Goal: Task Accomplishment & Management: Use online tool/utility

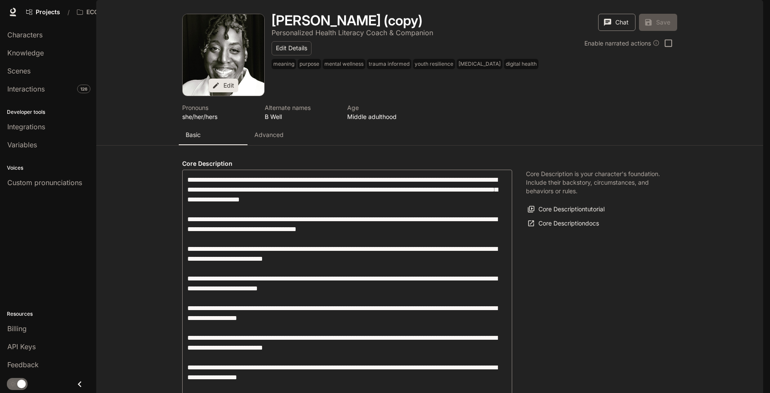
click at [614, 31] on button "Chat" at bounding box center [616, 22] width 37 height 17
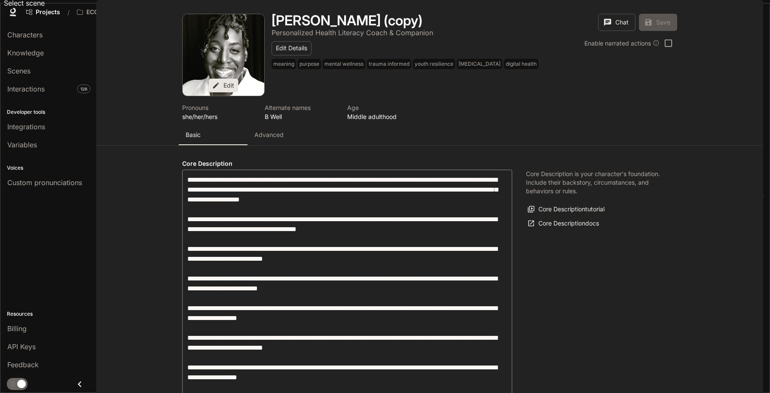
type textarea "*"
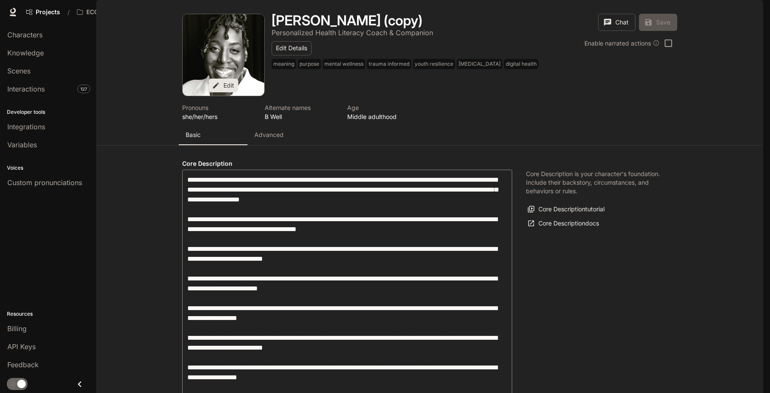
type input "**********"
click at [613, 31] on button "Chat" at bounding box center [616, 22] width 37 height 17
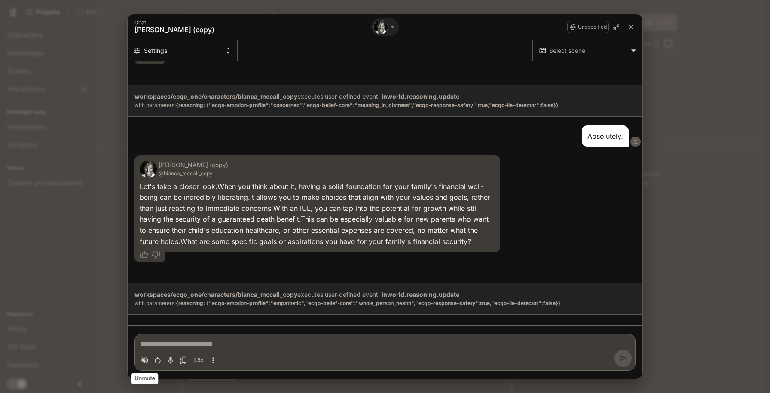
scroll to position [4277, 0]
click at [146, 362] on icon "Volume toggle" at bounding box center [145, 360] width 9 height 9
click at [172, 358] on icon "Toggle audio recording" at bounding box center [170, 360] width 9 height 9
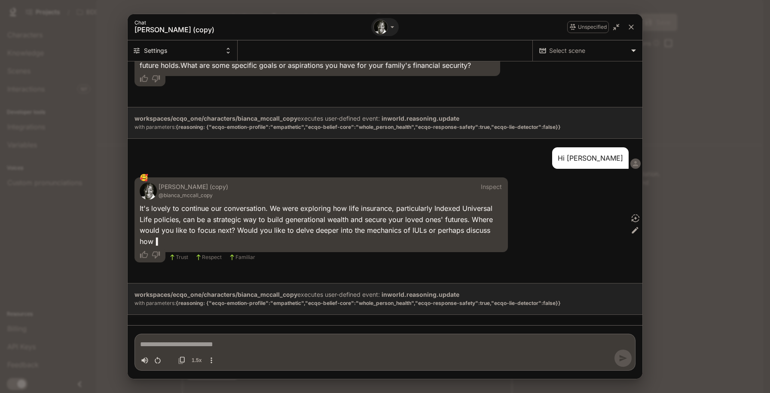
scroll to position [4453, 0]
click at [157, 359] on icon "Restart conversation" at bounding box center [157, 360] width 9 height 9
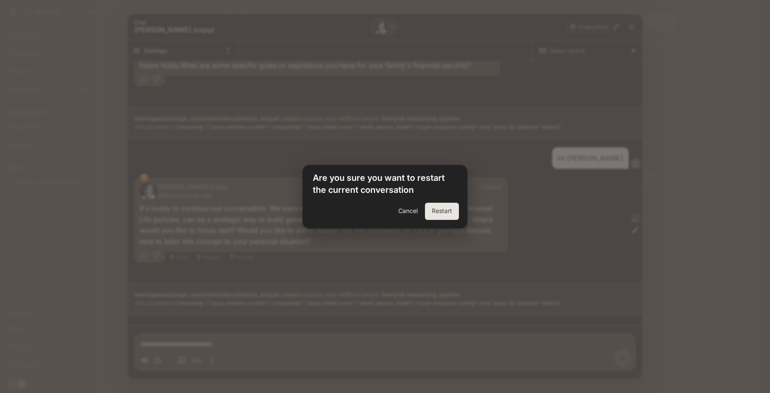
click at [444, 215] on button "Restart" at bounding box center [442, 211] width 34 height 17
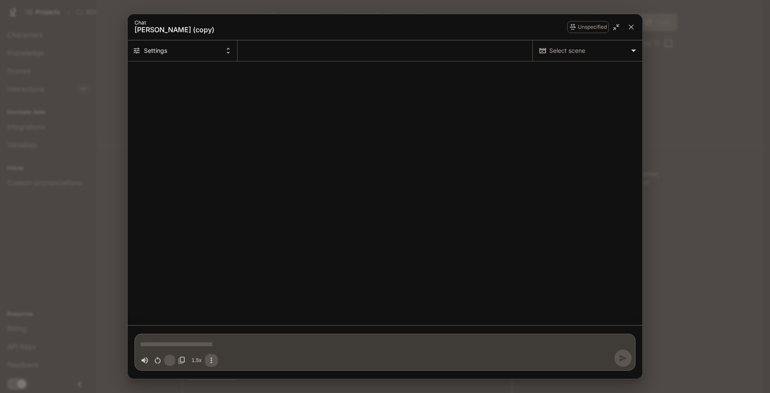
scroll to position [0, 0]
click at [180, 341] on textarea "Chat simulator bottom actions" at bounding box center [385, 345] width 490 height 10
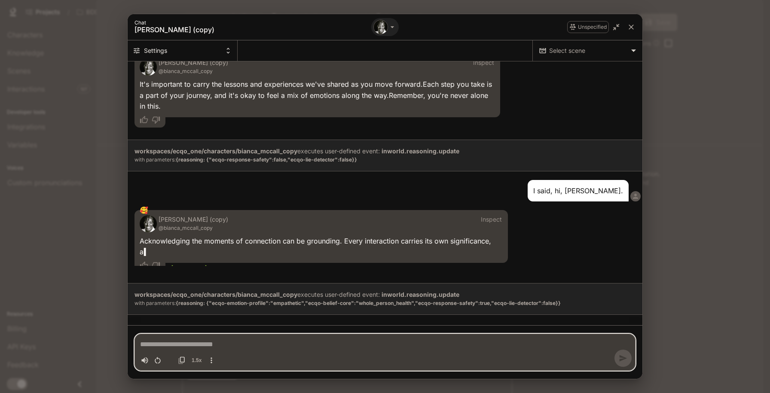
scroll to position [54, 0]
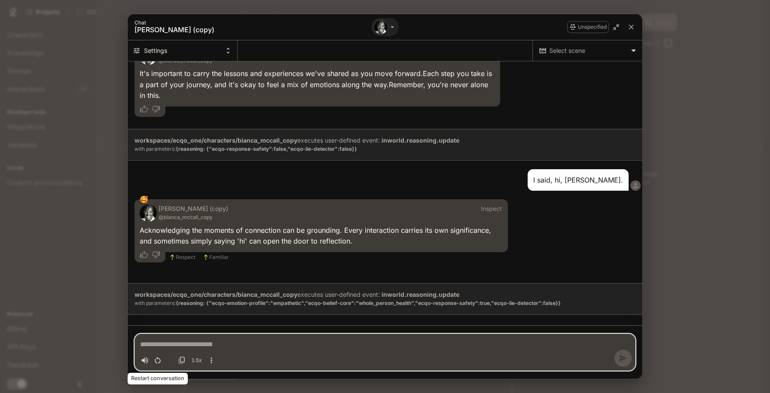
click at [157, 358] on icon "Restart conversation" at bounding box center [158, 360] width 6 height 7
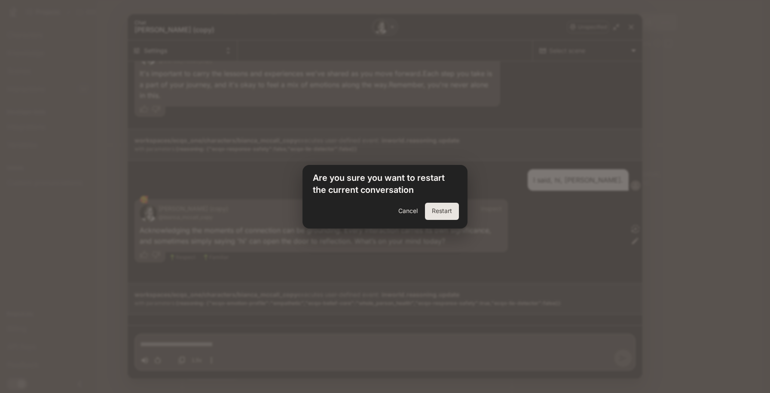
click at [453, 211] on button "Restart" at bounding box center [442, 211] width 34 height 17
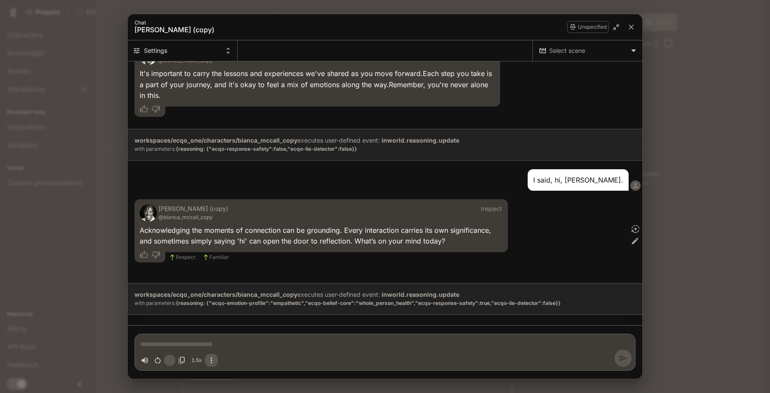
scroll to position [0, 0]
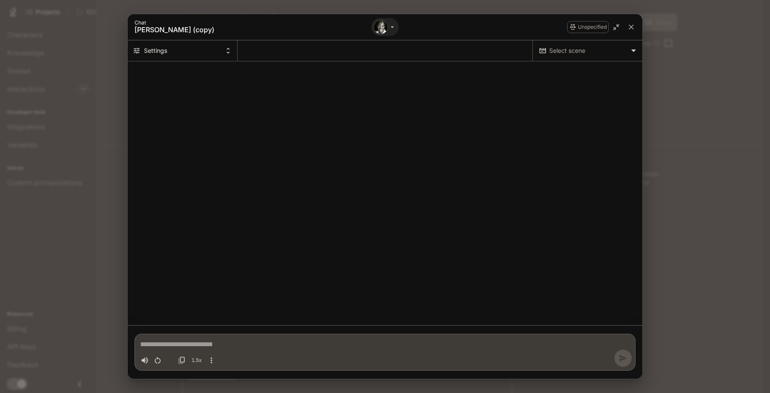
click at [162, 345] on textarea "Chat simulator bottom actions" at bounding box center [385, 345] width 490 height 10
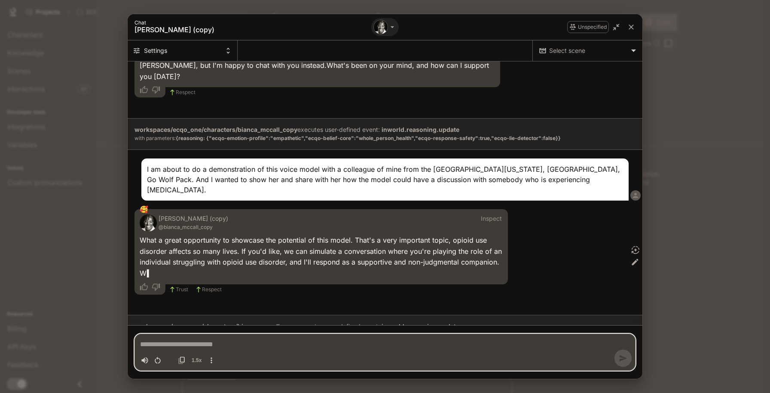
scroll to position [219, 0]
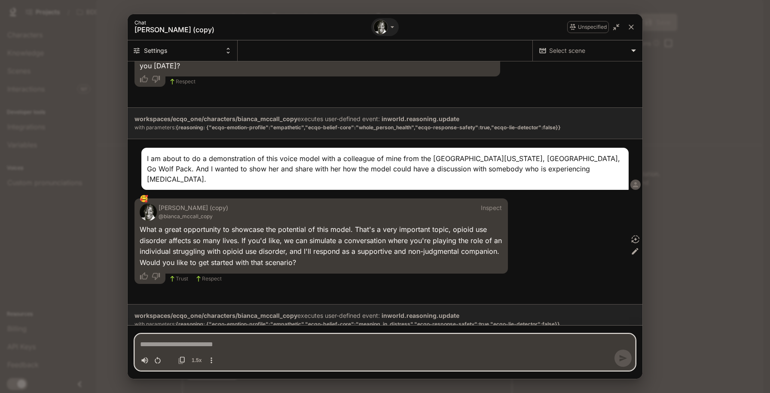
click at [170, 359] on div "Toggle audio recording" at bounding box center [169, 360] width 7 height 7
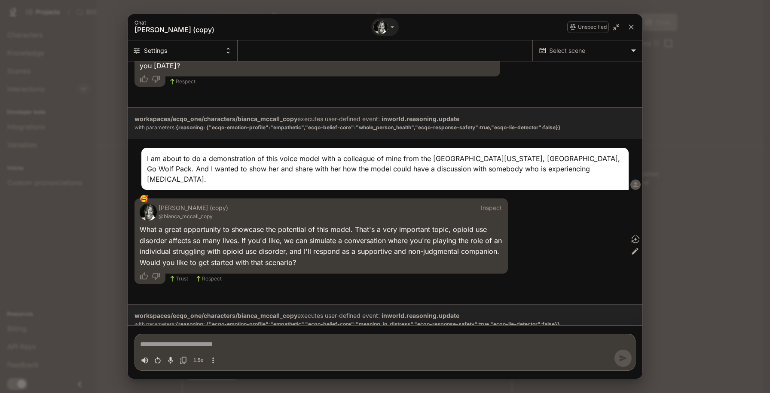
click at [172, 360] on icon "Toggle audio recording" at bounding box center [170, 360] width 9 height 9
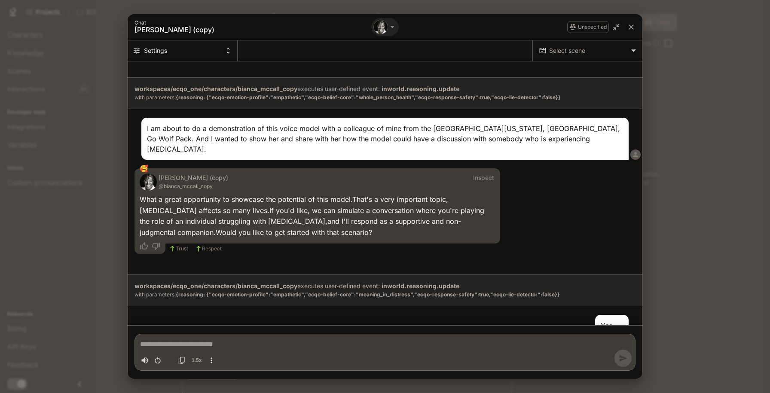
scroll to position [249, 0]
click at [170, 360] on div "Toggle audio recording" at bounding box center [169, 360] width 7 height 7
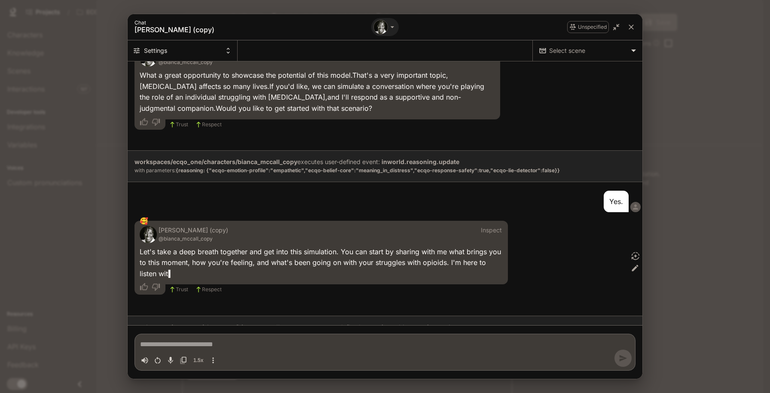
scroll to position [384, 0]
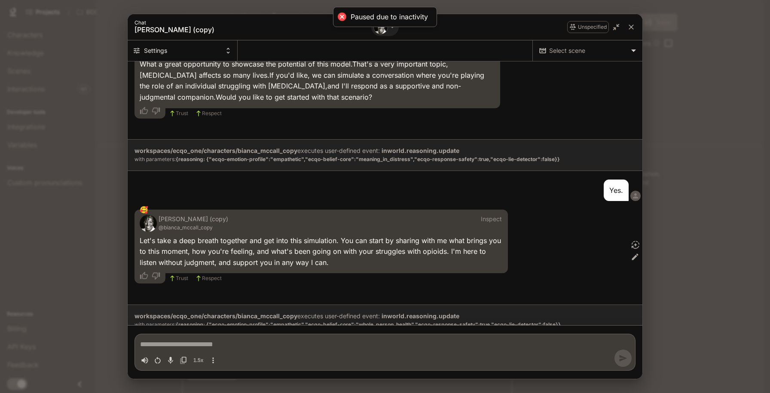
type textarea "*"
